Goal: Find contact information: Find contact information

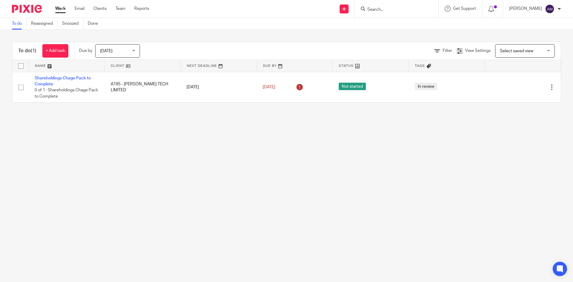
click at [395, 11] on input "Search" at bounding box center [394, 9] width 54 height 5
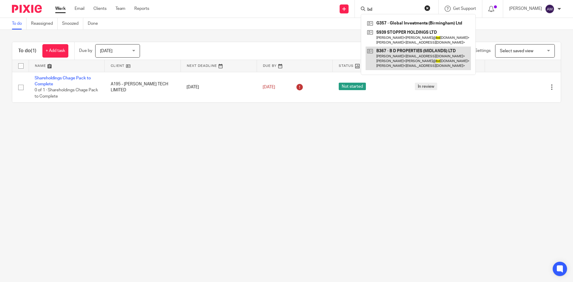
type input "bd"
click at [406, 58] on link at bounding box center [418, 59] width 105 height 24
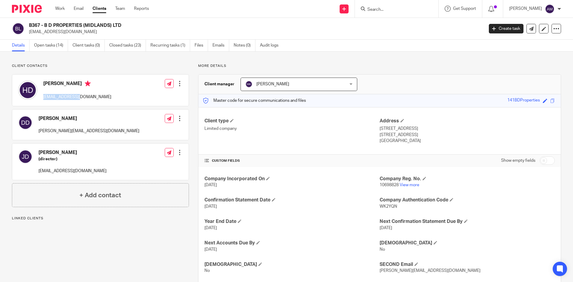
drag, startPoint x: 43, startPoint y: 97, endPoint x: 83, endPoint y: 99, distance: 40.6
click at [83, 99] on div "[PERSON_NAME] [EMAIL_ADDRESS][DOMAIN_NAME]" at bounding box center [64, 90] width 93 height 25
copy p "[EMAIL_ADDRESS][DOMAIN_NAME]"
click at [390, 58] on div "Client contacts Dave Dulay dave@bdpropertiesltd.co.uk Edit contact Create clien…" at bounding box center [286, 184] width 573 height 265
click at [453, 166] on div "Show empty fields" at bounding box center [467, 161] width 175 height 12
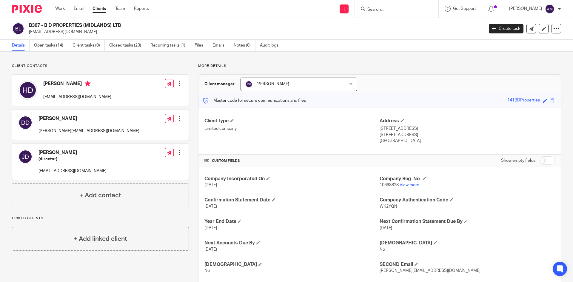
click at [390, 10] on input "Search" at bounding box center [394, 9] width 54 height 5
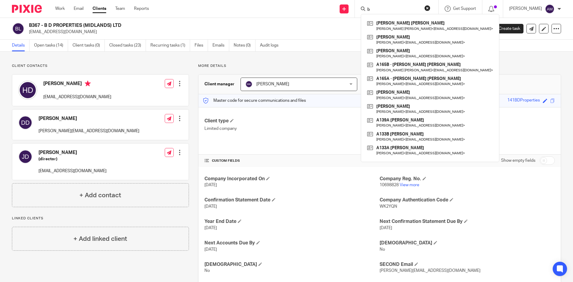
type input "b"
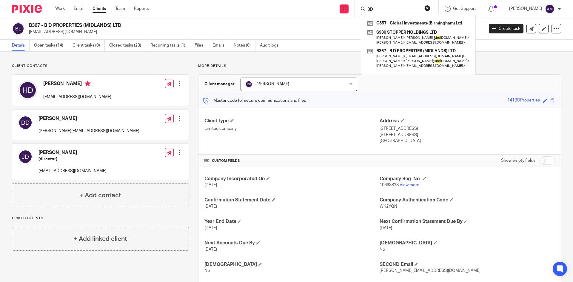
click at [388, 10] on input "BD" at bounding box center [394, 9] width 54 height 5
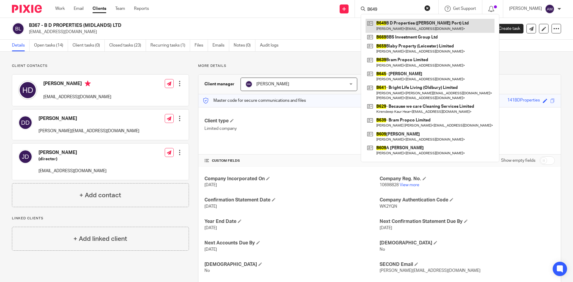
type input "B649"
click at [405, 31] on link at bounding box center [430, 26] width 129 height 14
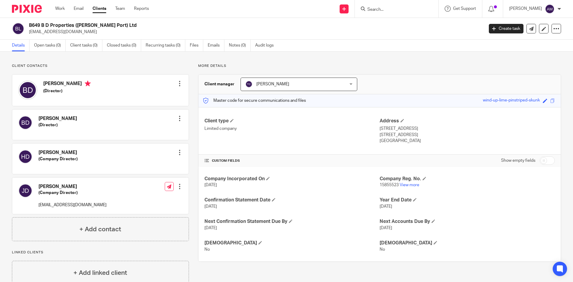
click at [383, 12] on input "Search" at bounding box center [394, 9] width 54 height 5
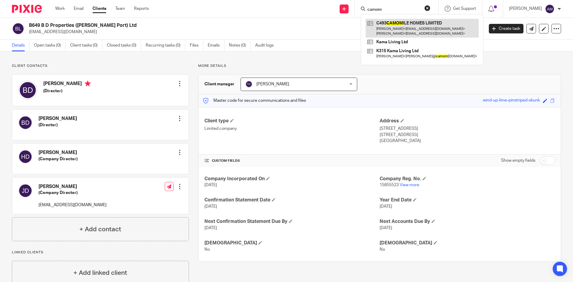
type input "camom"
click at [386, 28] on link at bounding box center [422, 28] width 113 height 19
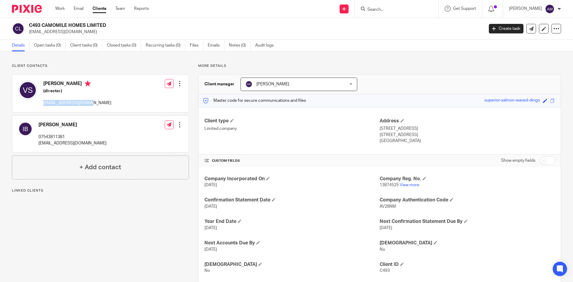
drag, startPoint x: 43, startPoint y: 103, endPoint x: 88, endPoint y: 106, distance: 45.5
click at [88, 106] on div "Varinder Singh (director) vinnysingh@live.co.uk Edit contact Create client from…" at bounding box center [100, 94] width 176 height 38
copy p "[EMAIL_ADDRESS][DOMAIN_NAME]"
click at [388, 8] on form at bounding box center [399, 8] width 64 height 7
click at [388, 10] on input "Search" at bounding box center [394, 9] width 54 height 5
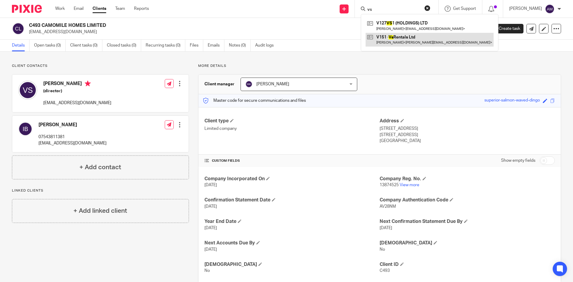
type input "vs"
click at [402, 40] on link at bounding box center [430, 40] width 128 height 14
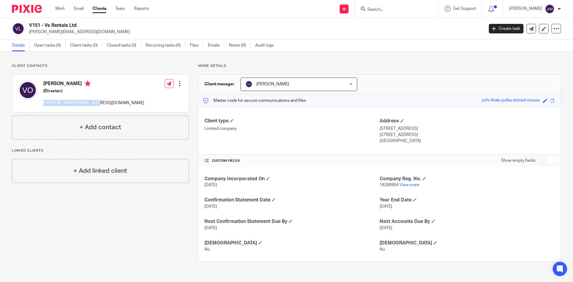
drag, startPoint x: 44, startPoint y: 104, endPoint x: 94, endPoint y: 107, distance: 50.8
click at [94, 107] on div "[PERSON_NAME] (Director) [PERSON_NAME][EMAIL_ADDRESS][DOMAIN_NAME] Edit contact…" at bounding box center [100, 94] width 176 height 38
click at [383, 9] on input "Search" at bounding box center [394, 9] width 54 height 5
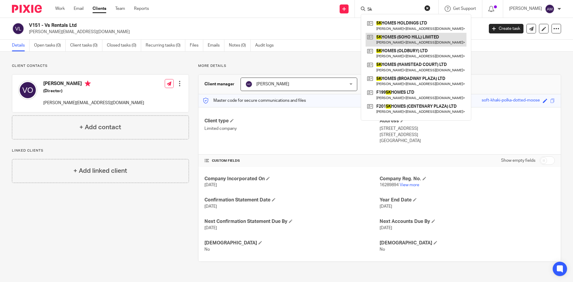
type input "5k"
click at [389, 41] on link at bounding box center [416, 40] width 101 height 14
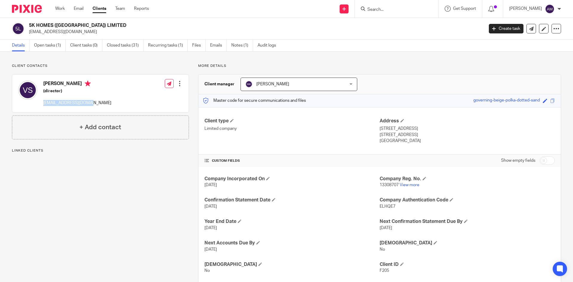
drag, startPoint x: 44, startPoint y: 103, endPoint x: 84, endPoint y: 103, distance: 40.3
click at [84, 103] on p "vinnysingh@live.co.uk" at bounding box center [77, 103] width 68 height 6
copy p "vinnysingh@live.co.uk"
click at [386, 11] on input "Search" at bounding box center [394, 9] width 54 height 5
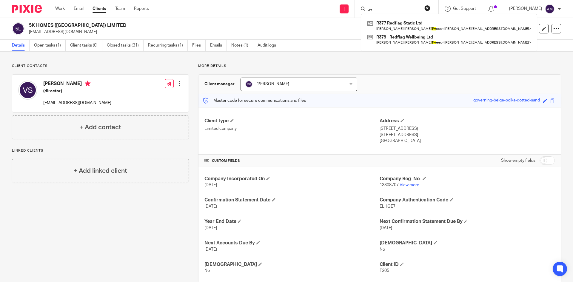
type input "t"
type input "T"
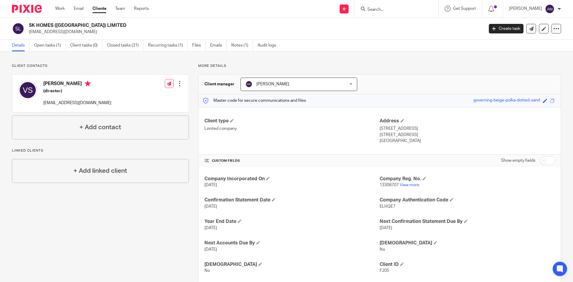
click at [394, 12] on input "Search" at bounding box center [394, 9] width 54 height 5
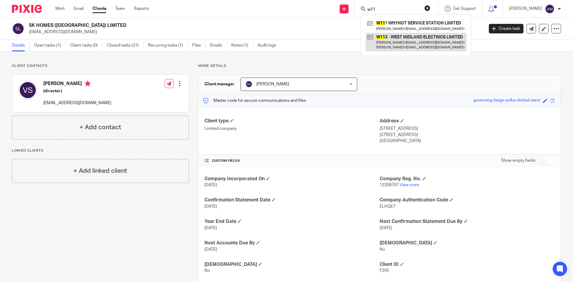
type input "w11"
click at [407, 41] on link at bounding box center [416, 42] width 101 height 19
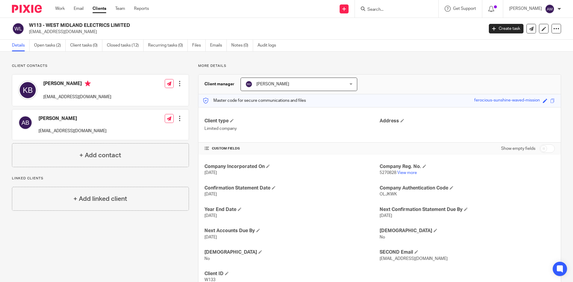
click at [381, 10] on input "Search" at bounding box center [394, 9] width 54 height 5
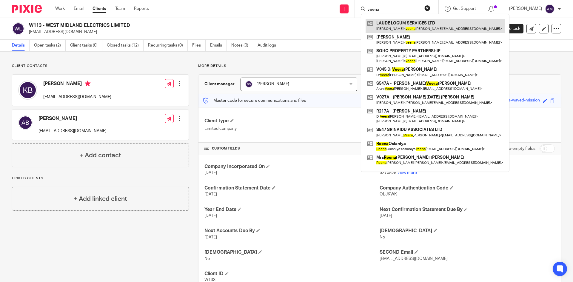
type input "veena"
click at [418, 27] on link at bounding box center [435, 26] width 139 height 14
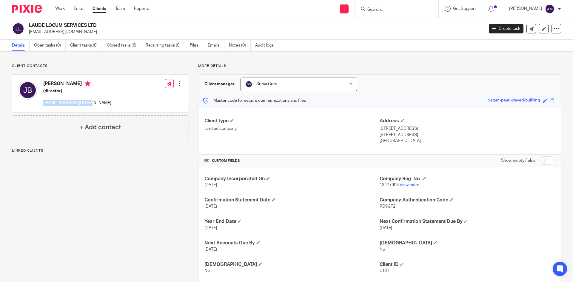
drag, startPoint x: 43, startPoint y: 104, endPoint x: 110, endPoint y: 110, distance: 67.7
click at [110, 110] on div "Jasvinder Bhambra (director) veenabhambra@aol.com Edit contact Create client fr…" at bounding box center [100, 94] width 176 height 38
drag, startPoint x: 143, startPoint y: 64, endPoint x: 198, endPoint y: 73, distance: 56.1
click at [161, 68] on p "Client contacts" at bounding box center [100, 66] width 177 height 5
click at [385, 5] on form at bounding box center [399, 8] width 64 height 7
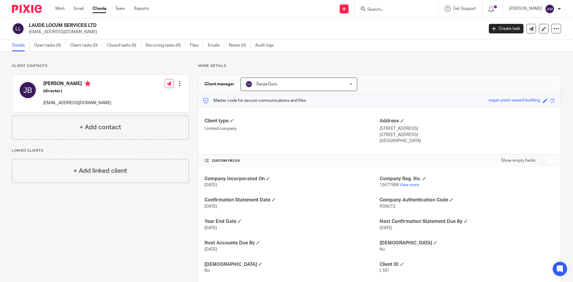
click at [389, 10] on input "Search" at bounding box center [394, 9] width 54 height 5
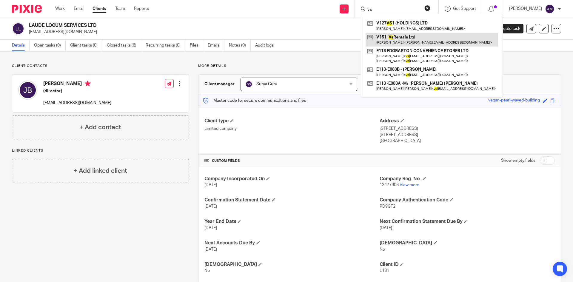
type input "vs"
click at [399, 40] on link at bounding box center [432, 40] width 133 height 14
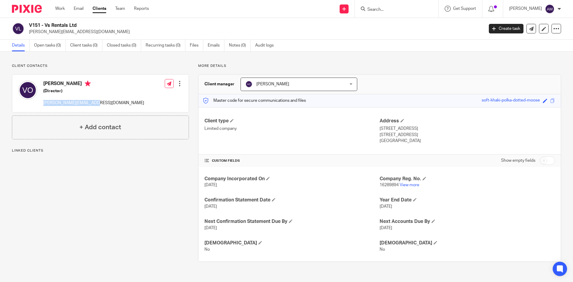
drag, startPoint x: 43, startPoint y: 103, endPoint x: 89, endPoint y: 107, distance: 46.1
click at [89, 107] on div "[PERSON_NAME] (Director) [PERSON_NAME][EMAIL_ADDRESS][DOMAIN_NAME] Edit contact…" at bounding box center [100, 94] width 176 height 38
copy p "[PERSON_NAME][EMAIL_ADDRESS][DOMAIN_NAME]"
click at [415, 13] on div at bounding box center [397, 9] width 84 height 18
click at [420, 9] on input "Search" at bounding box center [394, 9] width 54 height 5
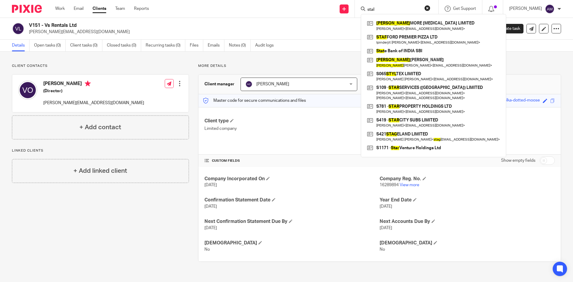
type input "stal"
click at [523, 76] on div "Client manager [PERSON_NAME] [PERSON_NAME] [PERSON_NAME] [PERSON_NAME] [PERSON_…" at bounding box center [380, 85] width 362 height 20
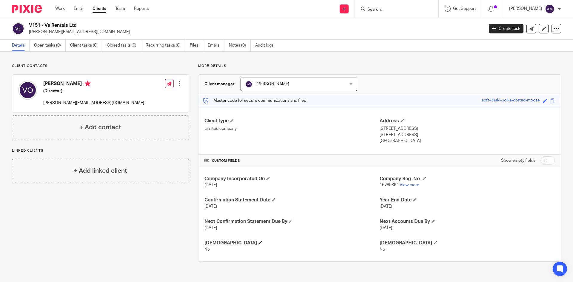
drag, startPoint x: 483, startPoint y: 37, endPoint x: 365, endPoint y: 246, distance: 240.1
click at [365, 246] on h4 "[DEMOGRAPHIC_DATA]" at bounding box center [292, 243] width 175 height 6
